Goal: Task Accomplishment & Management: Manage account settings

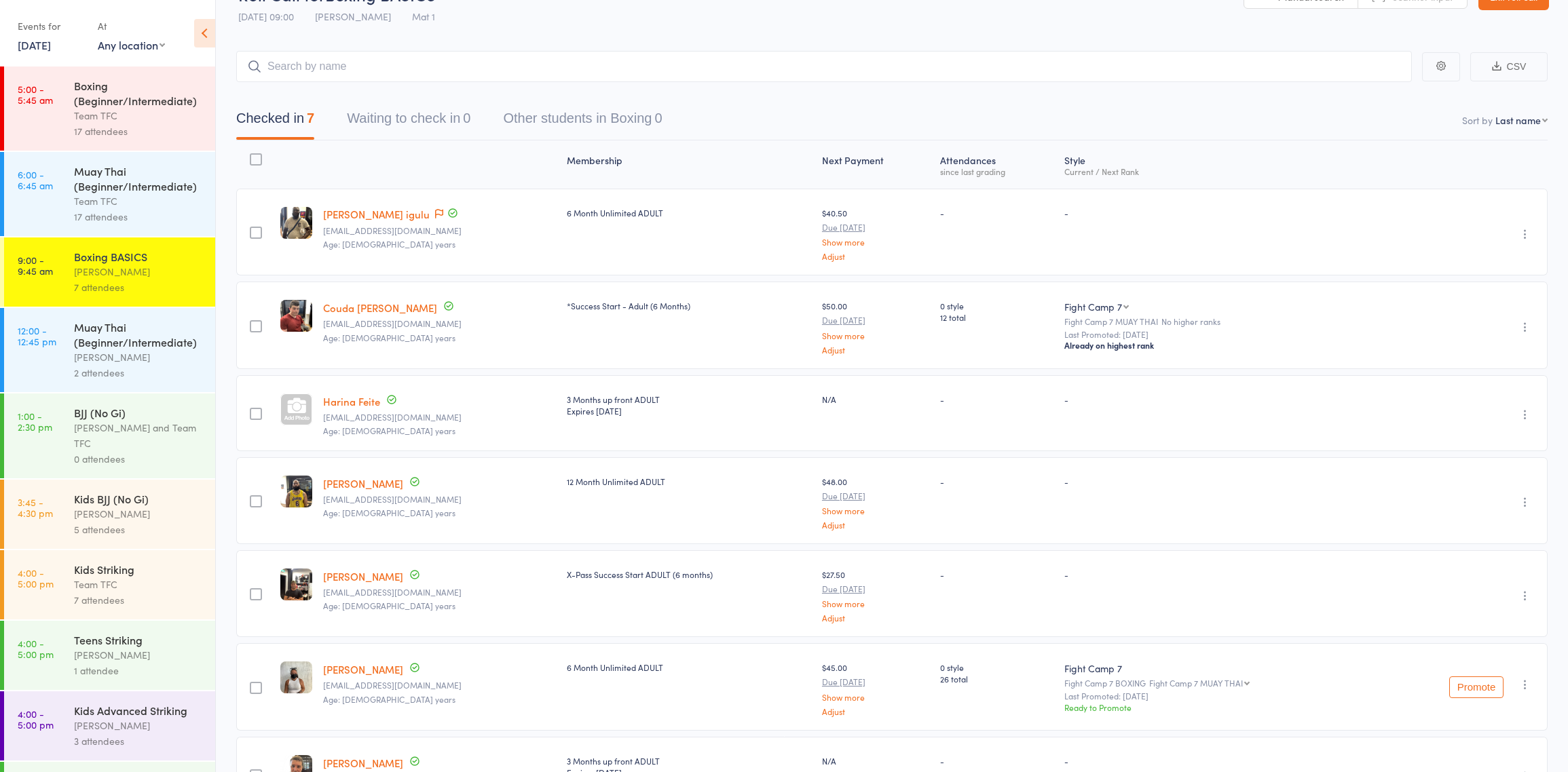
click at [140, 368] on div "2 attendees" at bounding box center [138, 372] width 130 height 16
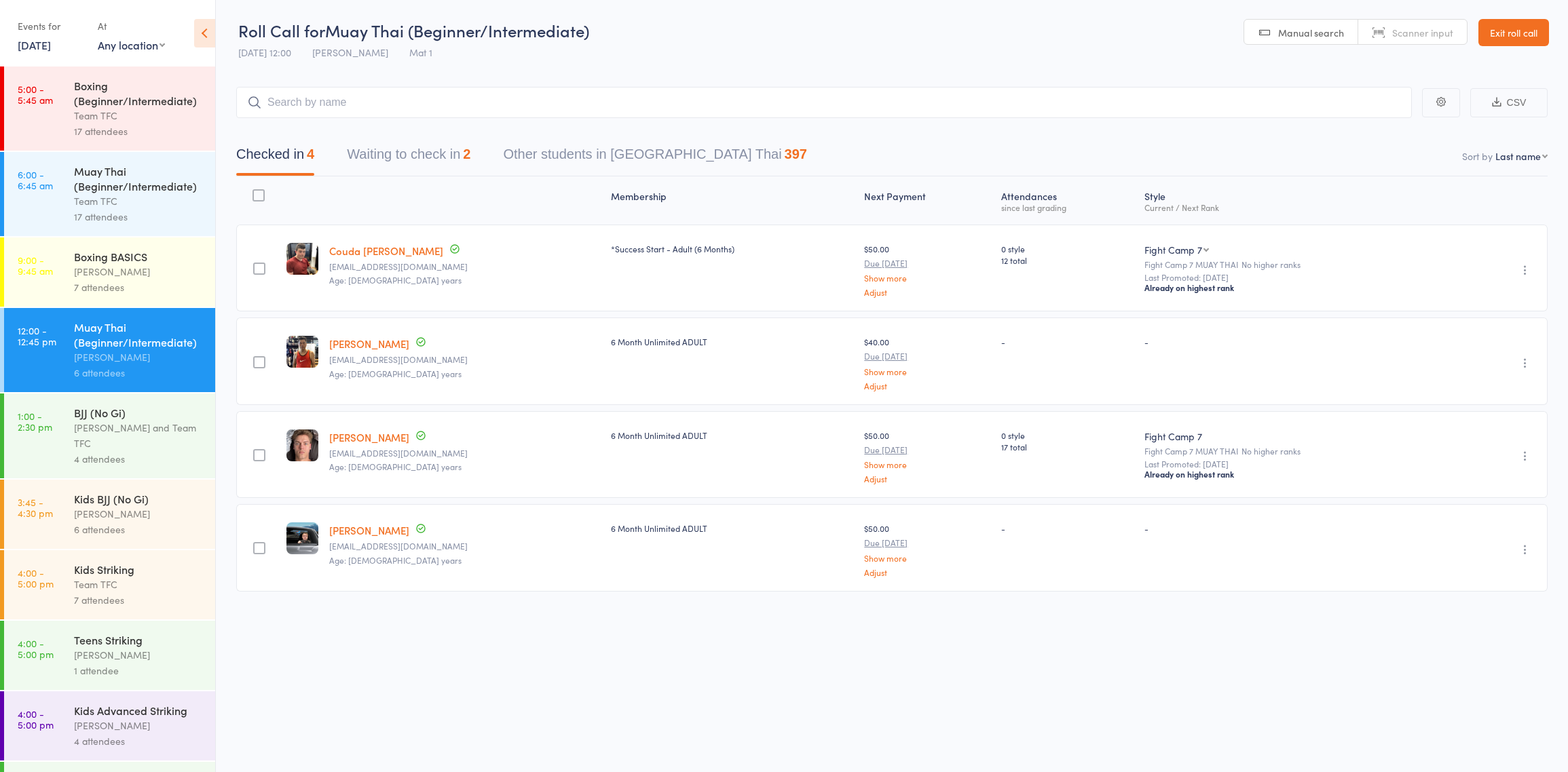
click at [97, 455] on div "4 attendees" at bounding box center [138, 459] width 130 height 16
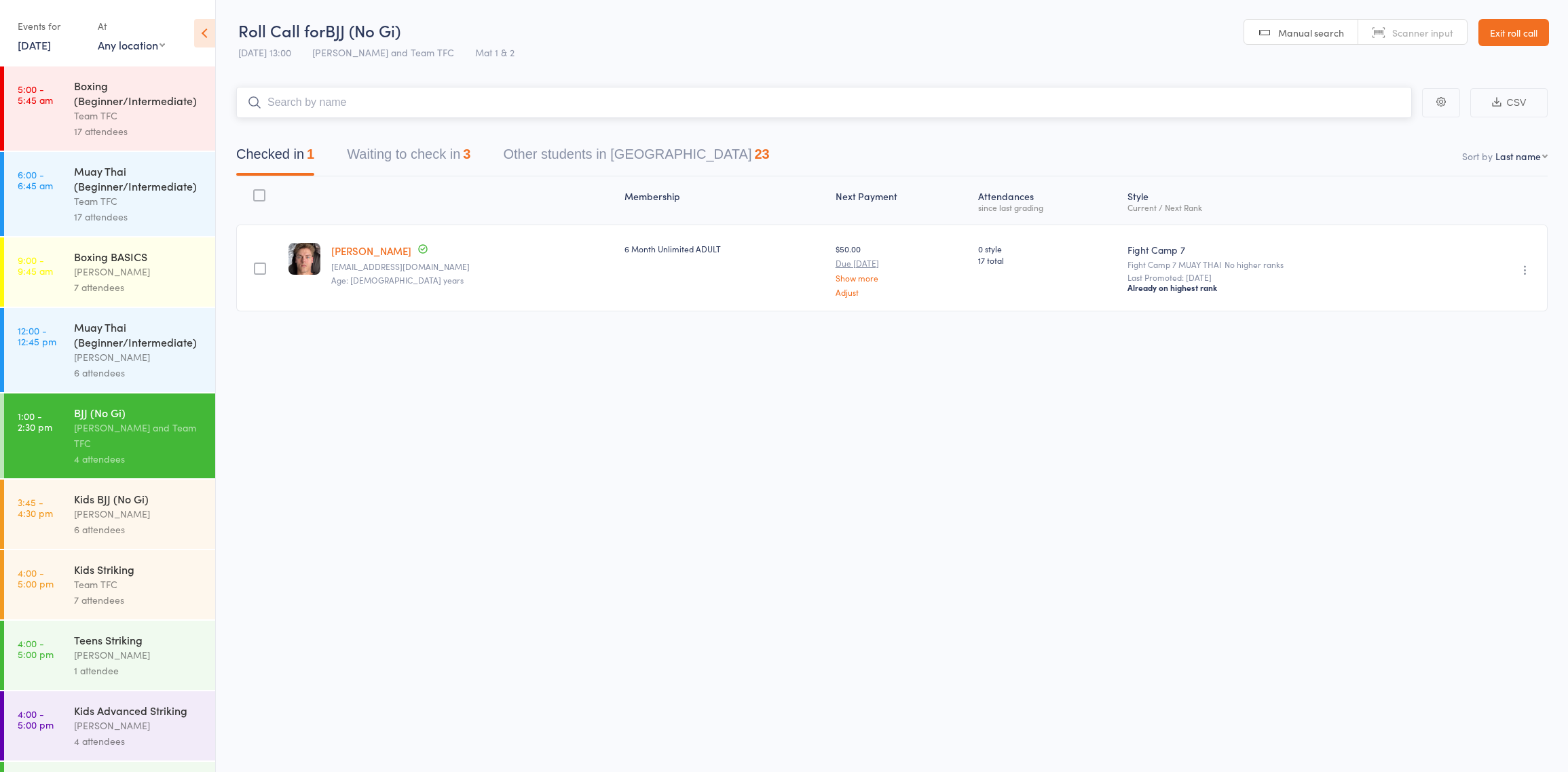
click at [432, 157] on button "Waiting to check in 3" at bounding box center [408, 158] width 123 height 36
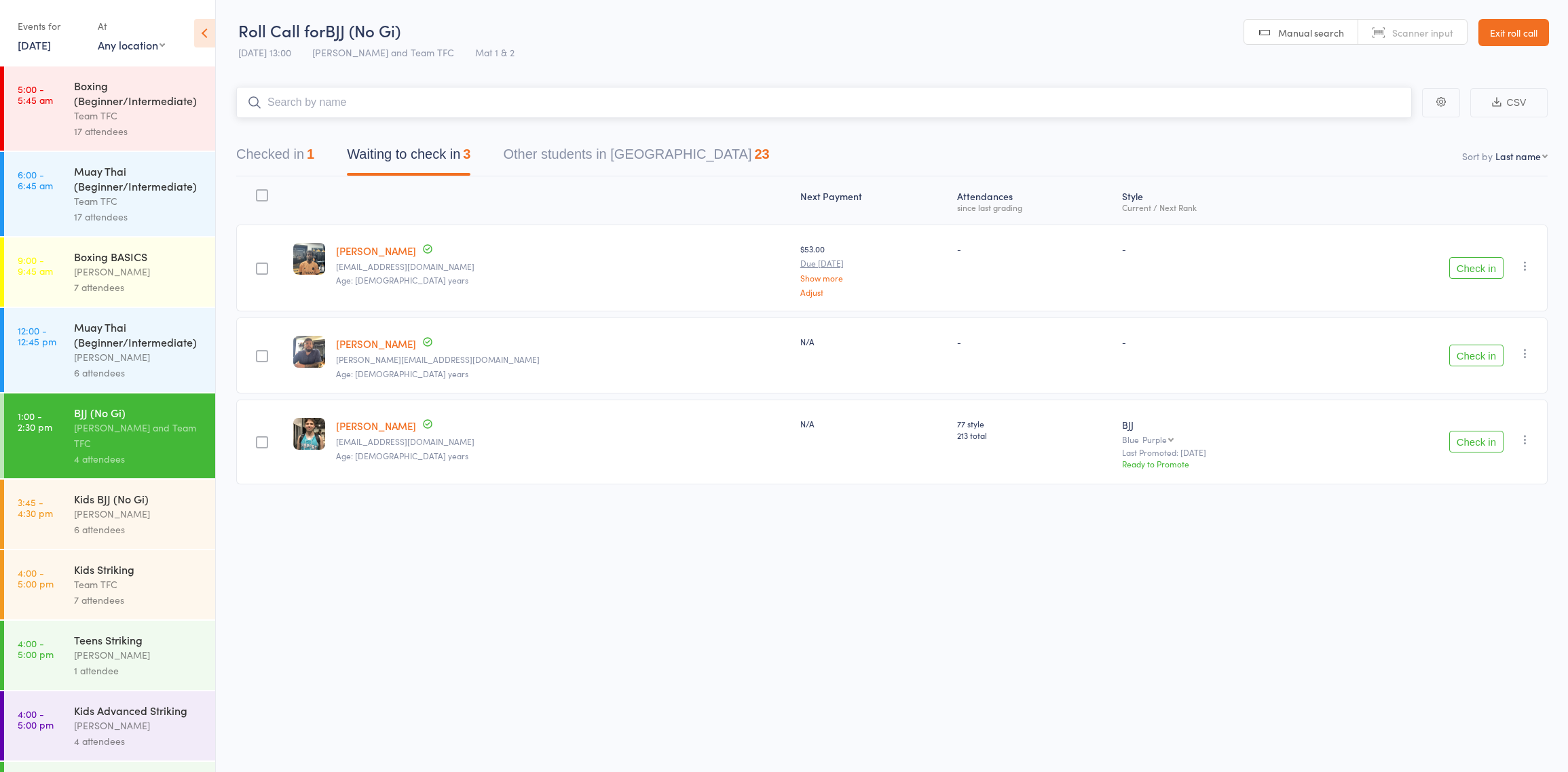
click at [308, 162] on button "Checked in 1" at bounding box center [275, 158] width 78 height 36
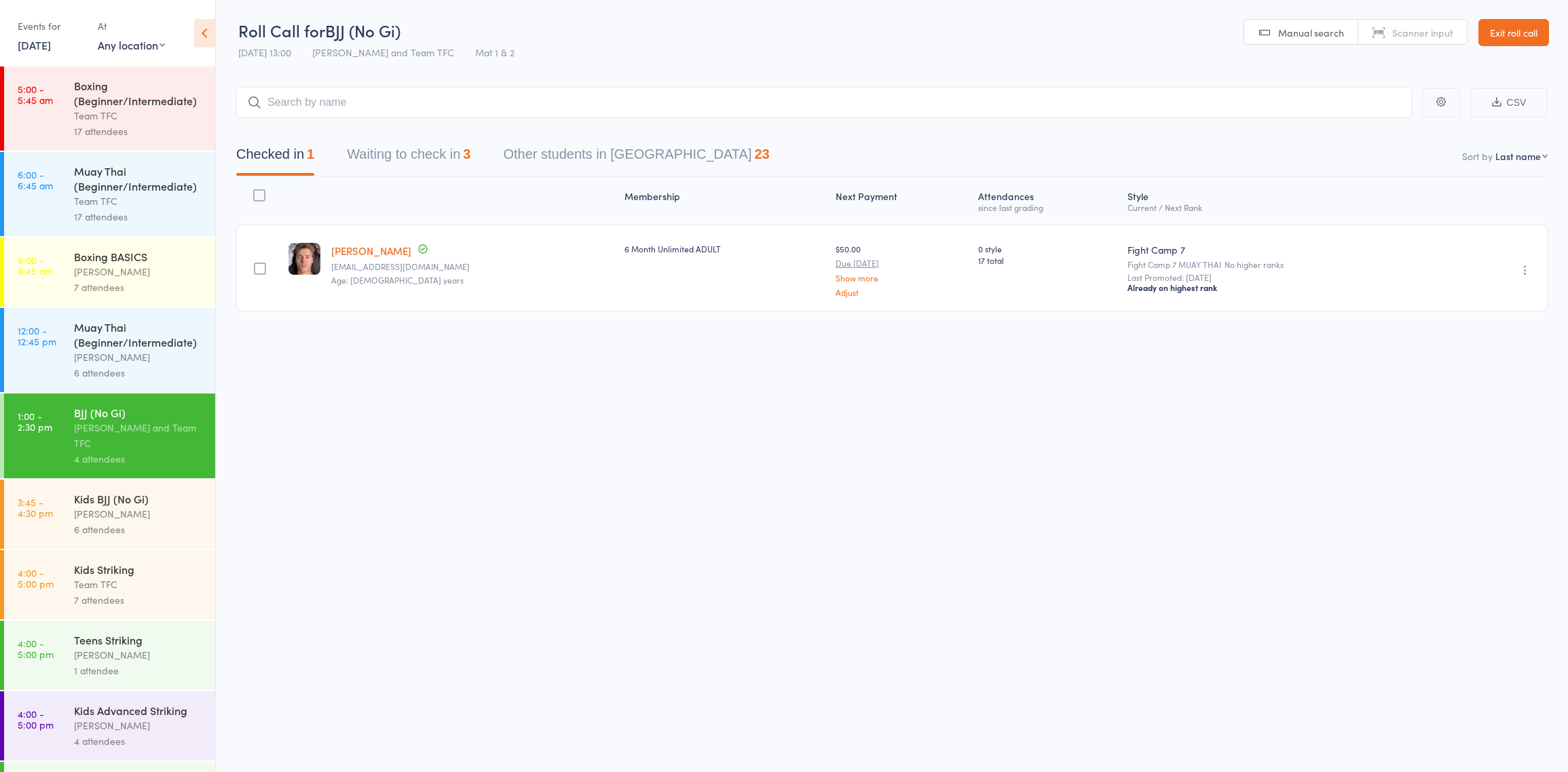
click at [129, 339] on div "Muay Thai (Beginner/Intermediate)" at bounding box center [138, 334] width 130 height 29
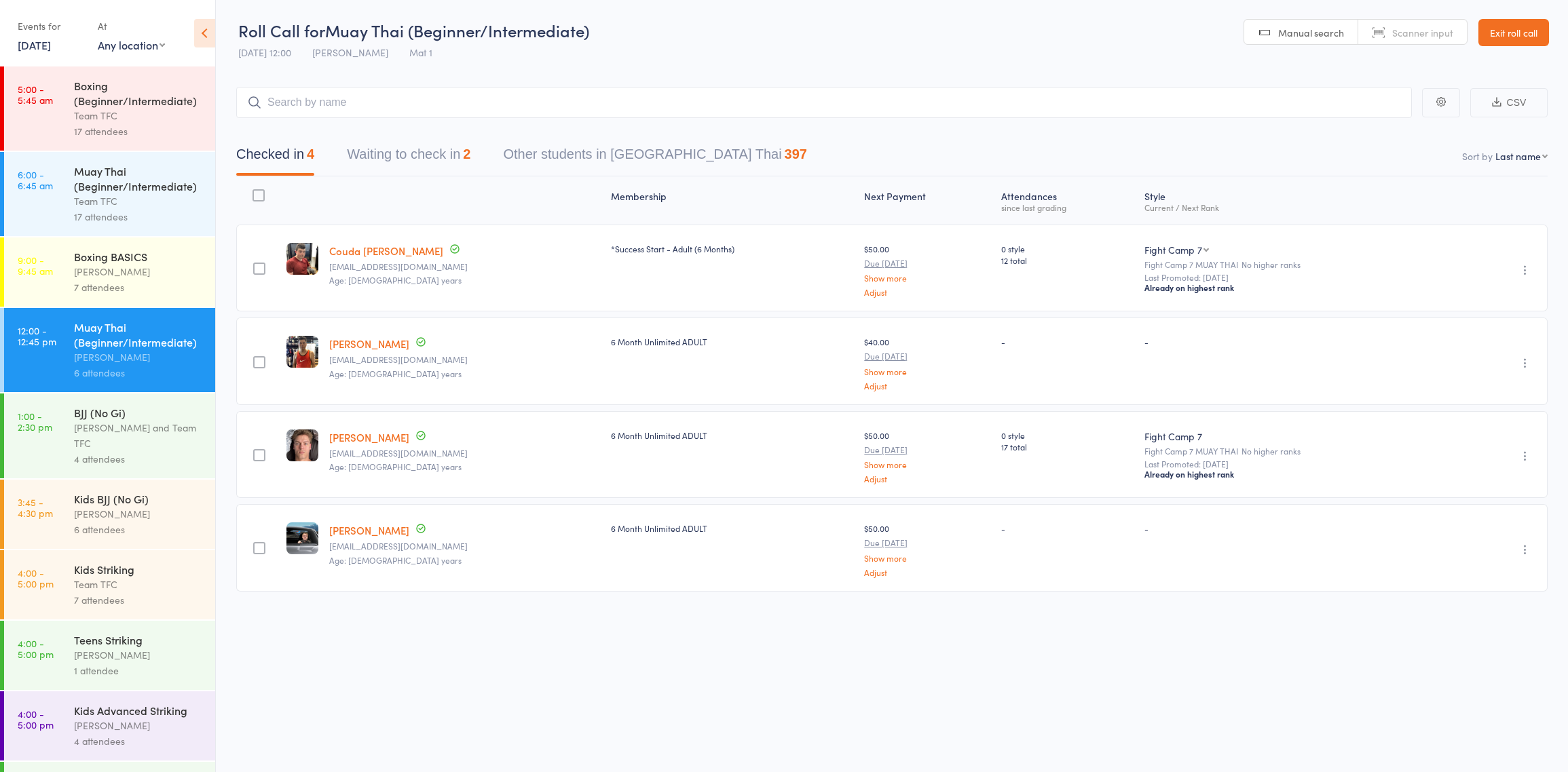
click at [449, 166] on button "Waiting to check in 2" at bounding box center [408, 158] width 123 height 36
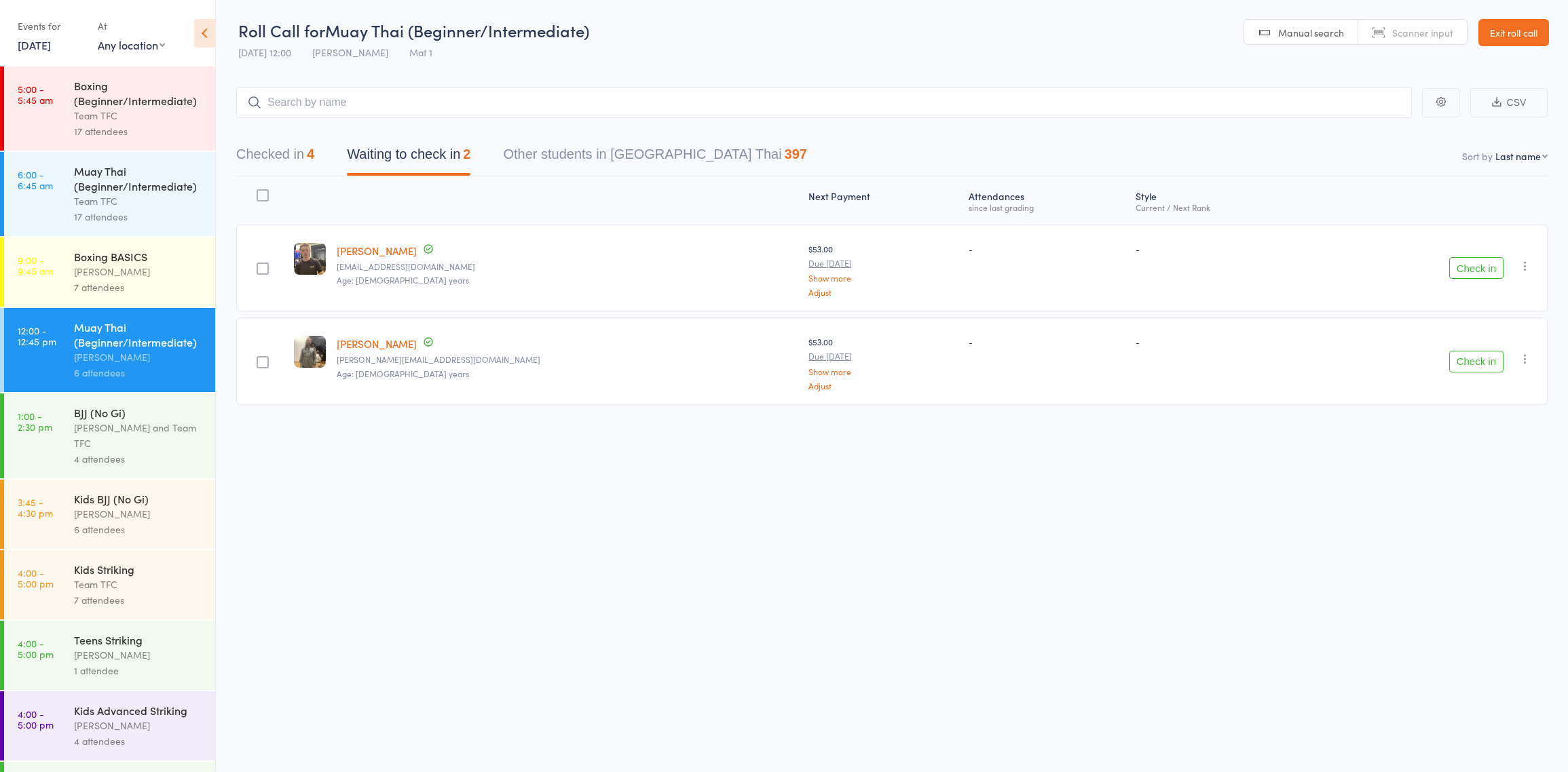
click at [1527, 358] on icon "button" at bounding box center [1525, 358] width 14 height 14
click at [1490, 499] on li "Mark absent" at bounding box center [1477, 495] width 112 height 18
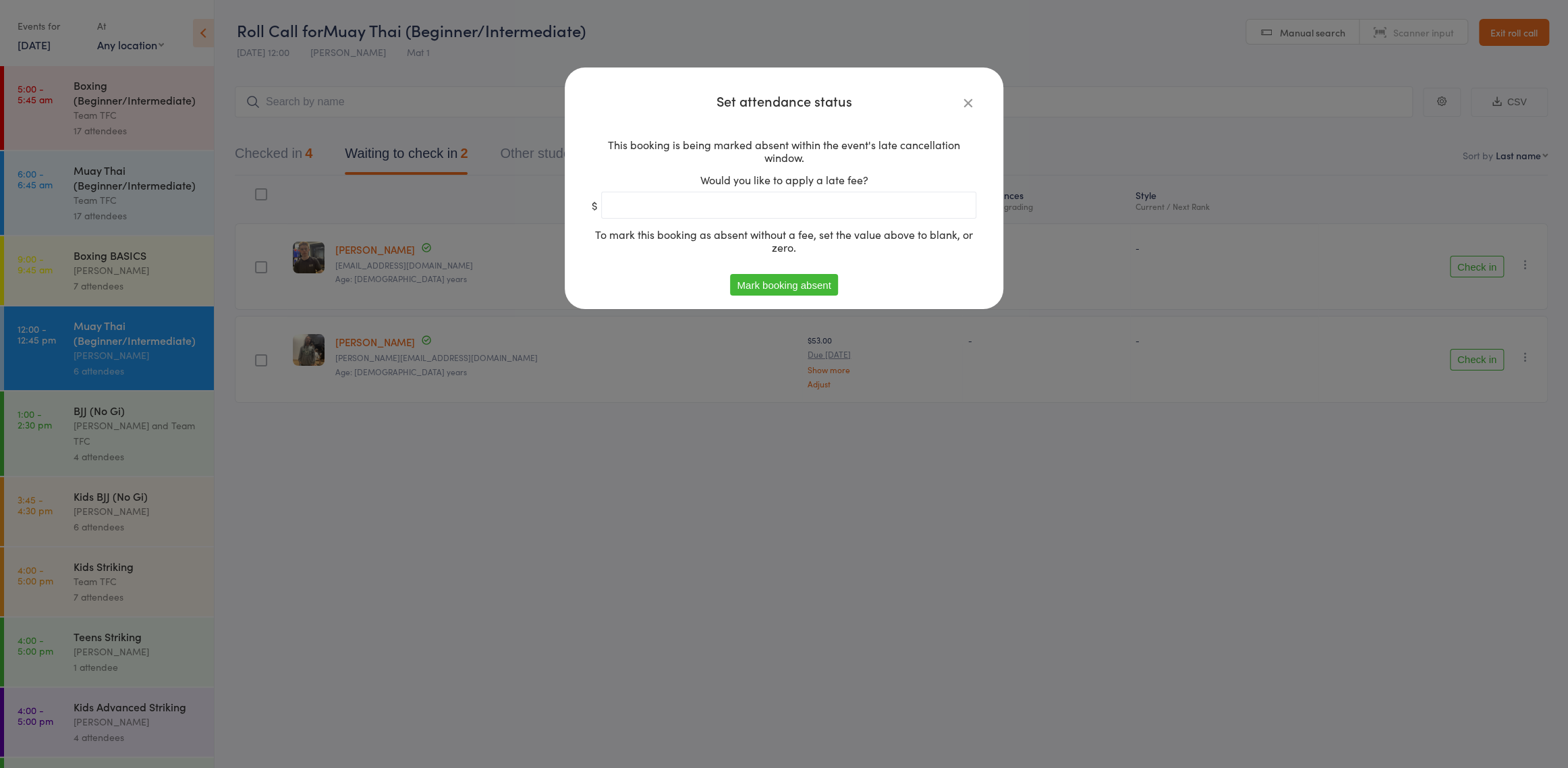
click at [788, 289] on button "Mark booking absent" at bounding box center [783, 285] width 107 height 22
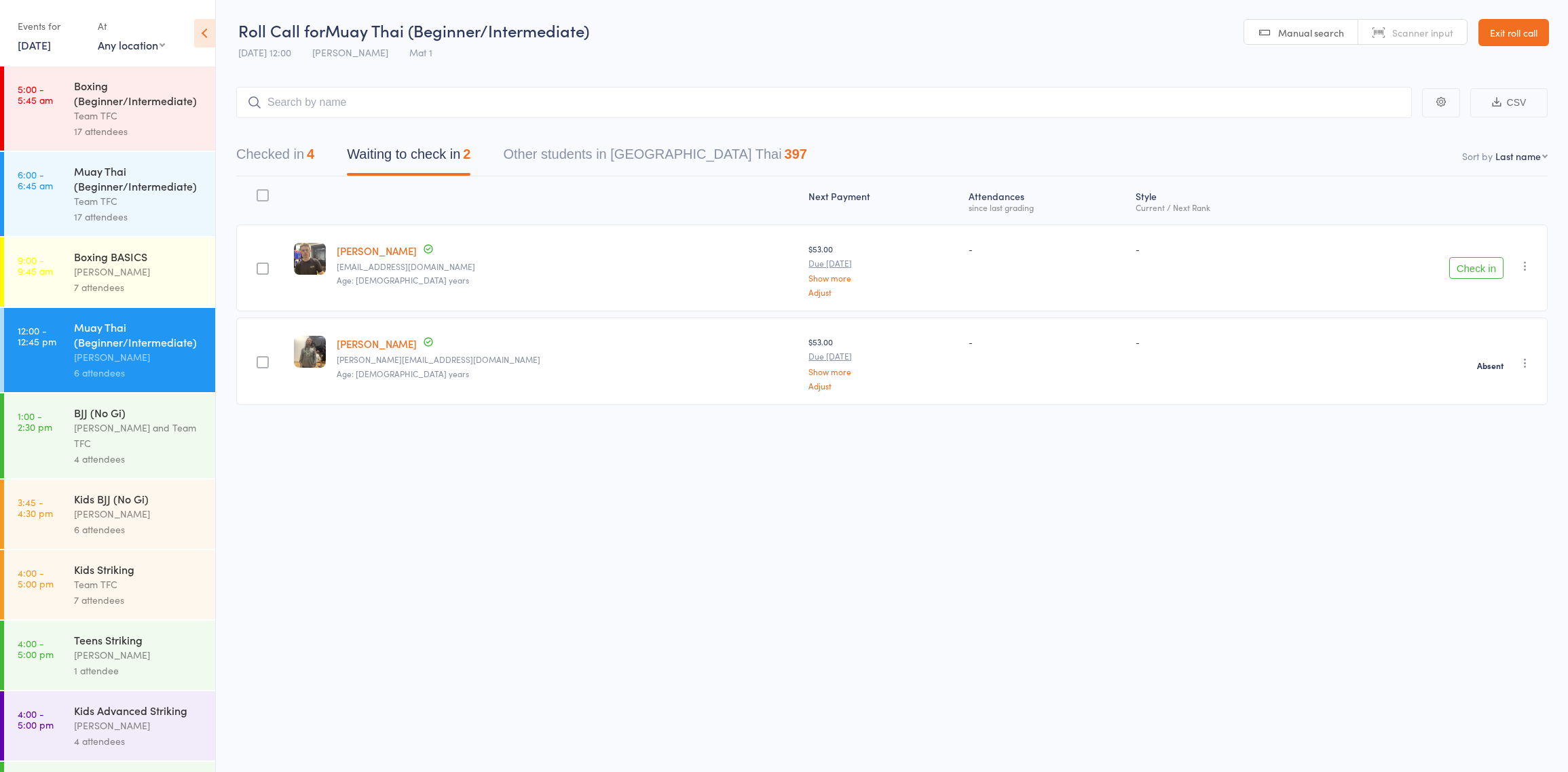
click at [449, 294] on div "[PERSON_NAME] [EMAIL_ADDRESS][DOMAIN_NAME] Age: [DEMOGRAPHIC_DATA] years" at bounding box center [567, 268] width 472 height 87
click at [1459, 267] on button "Check in" at bounding box center [1476, 268] width 54 height 22
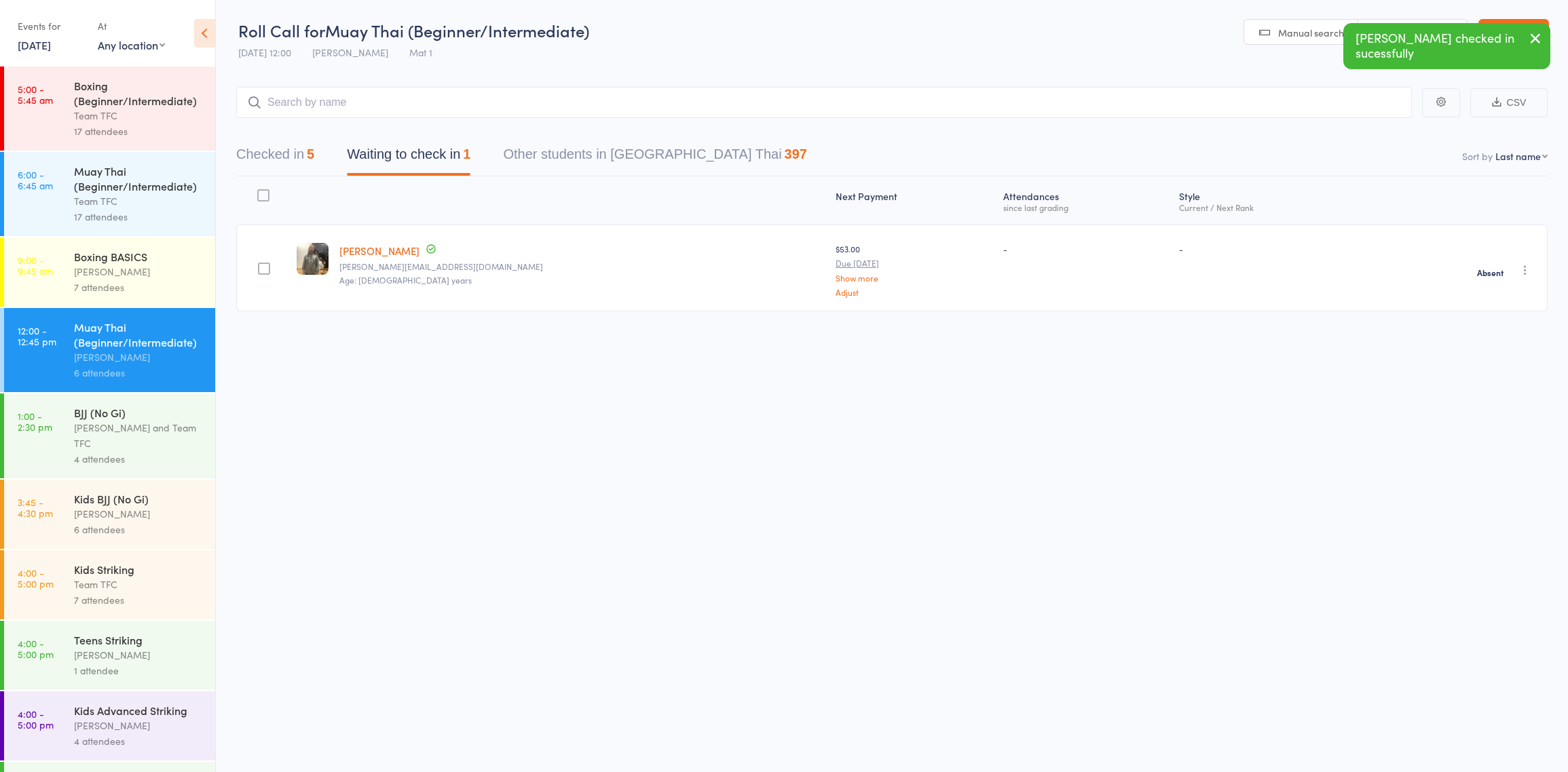
click at [120, 434] on div "[PERSON_NAME] and Team TFC" at bounding box center [138, 436] width 130 height 31
